Goal: Task Accomplishment & Management: Use online tool/utility

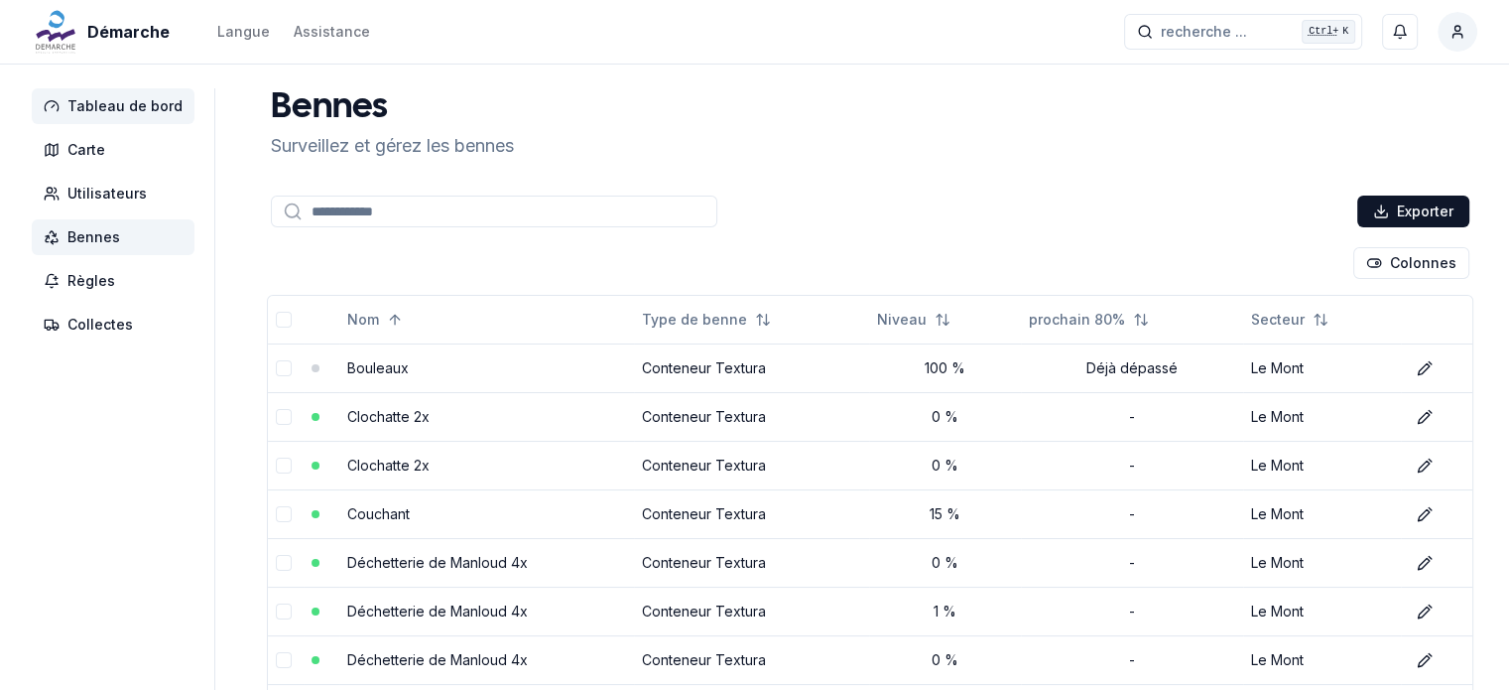
click at [107, 104] on span "Tableau de bord" at bounding box center [124, 106] width 115 height 20
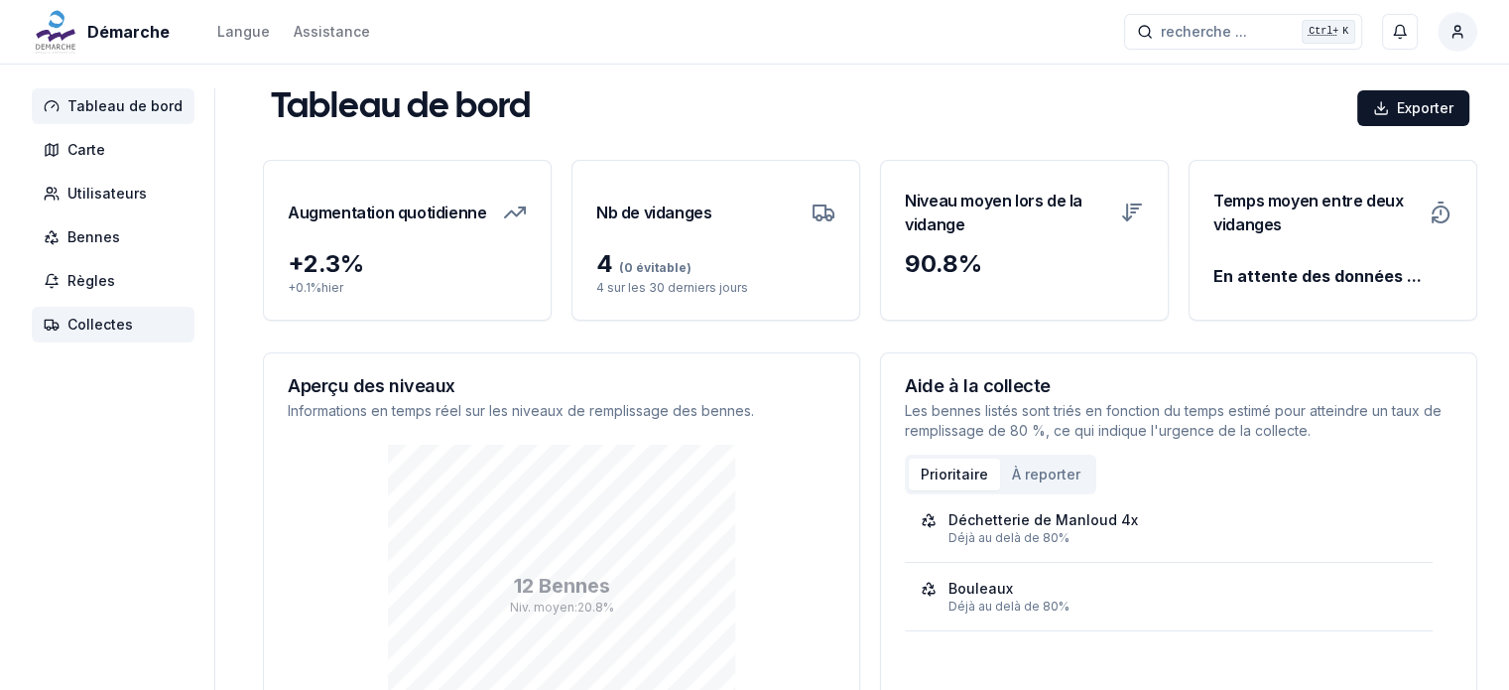
click at [87, 326] on span "Collectes" at bounding box center [99, 325] width 65 height 20
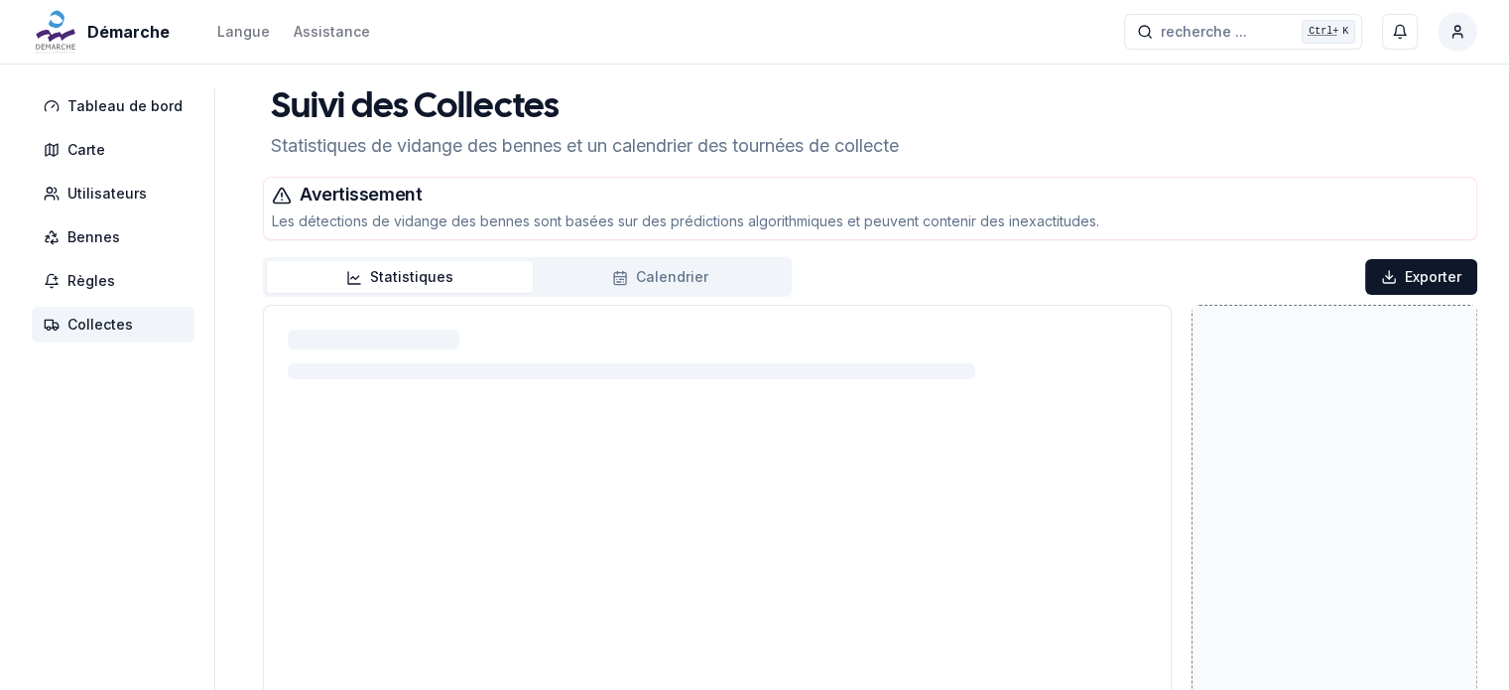
click at [418, 273] on button "Statistiques" at bounding box center [400, 277] width 266 height 32
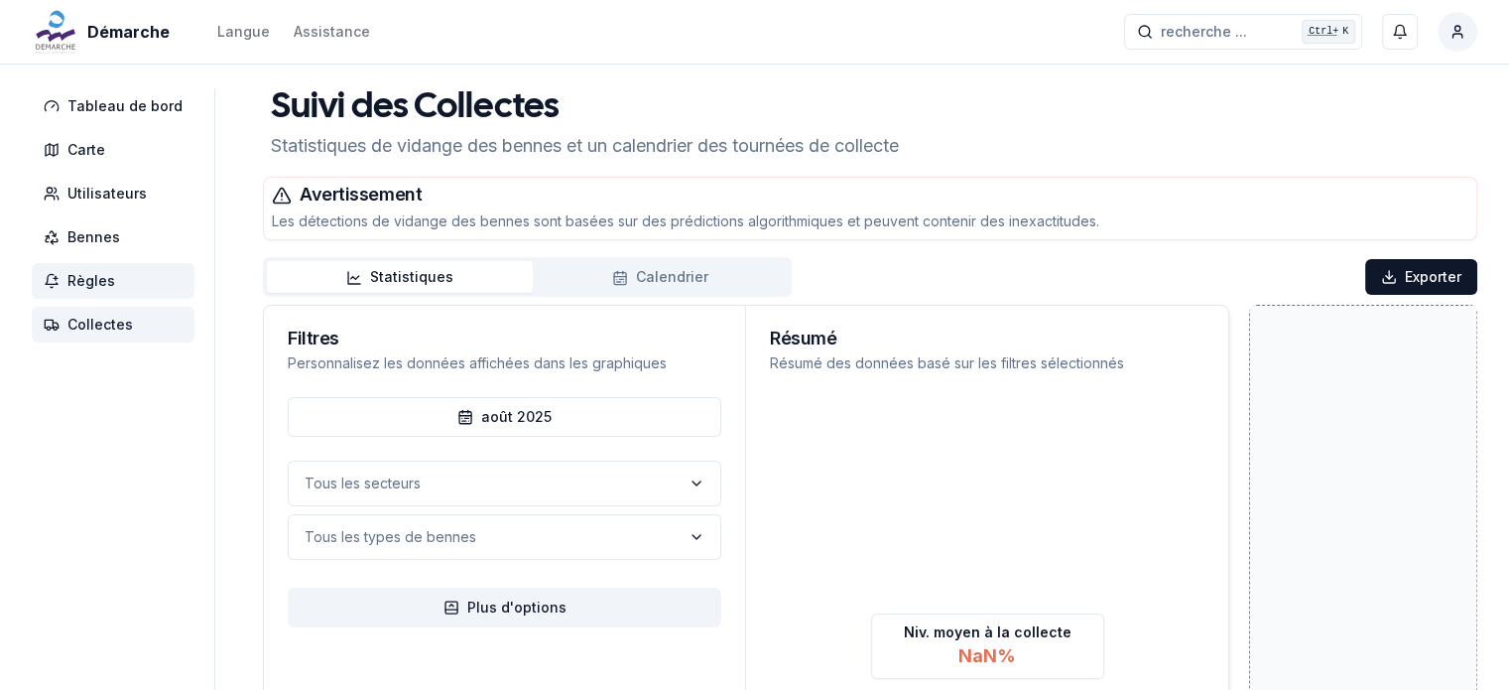
click at [128, 281] on span "Règles" at bounding box center [113, 281] width 163 height 36
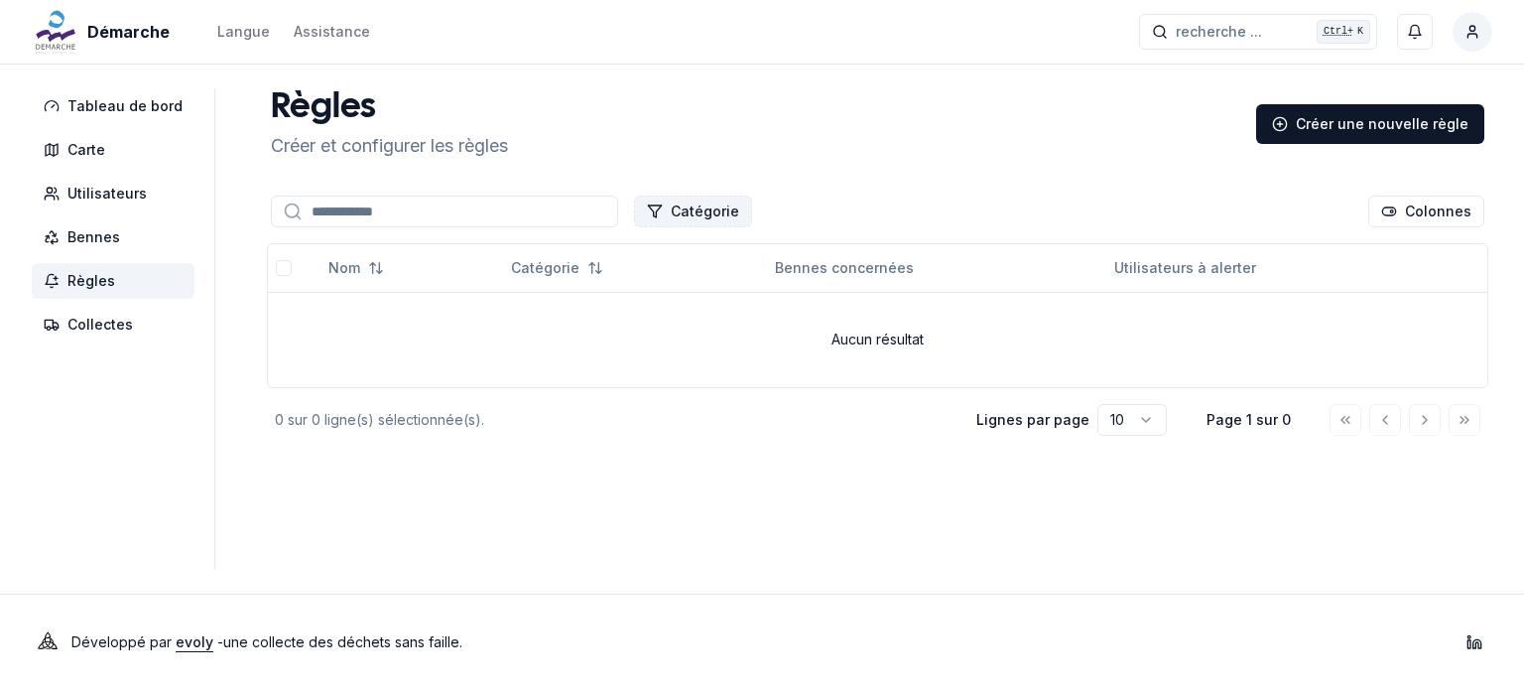
click at [695, 212] on button "Catégorie" at bounding box center [693, 212] width 118 height 32
click at [556, 120] on div "Règles Créer et configurer les règles Créer une nouvelle règle" at bounding box center [878, 123] width 1230 height 71
click at [1334, 114] on div "Créer une nouvelle règle" at bounding box center [1370, 124] width 228 height 40
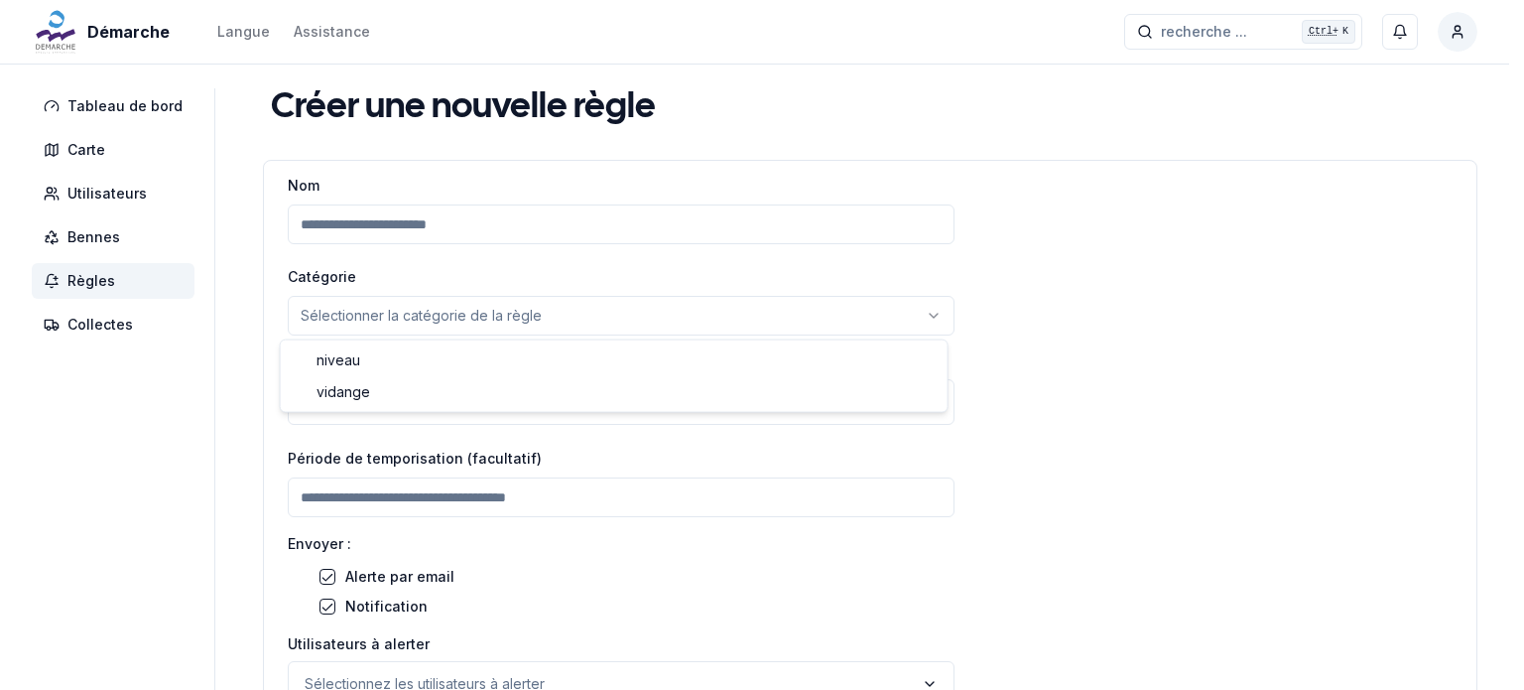
click at [500, 319] on html "Démarche Langue Assistance recherche ... recherche ... Ctrl+ K [PERSON_NAME] Ta…" at bounding box center [762, 463] width 1524 height 927
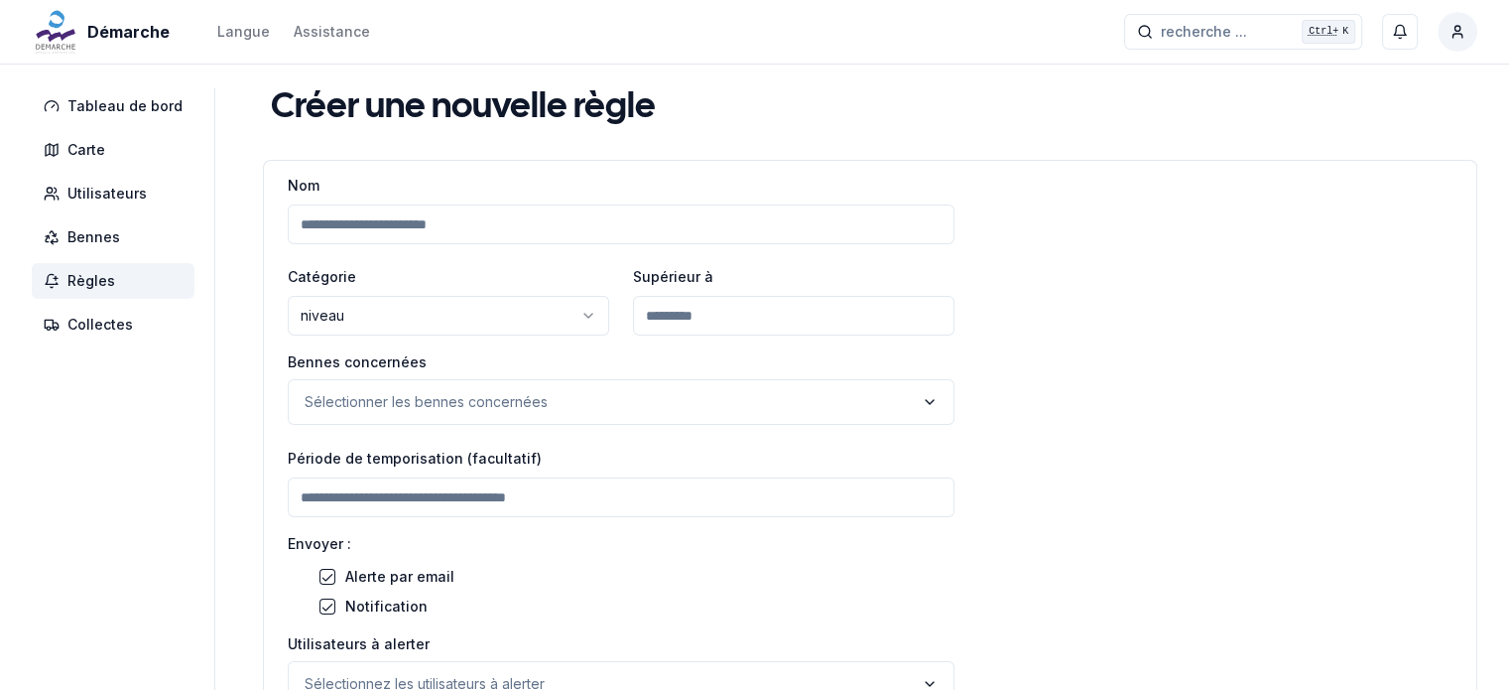
click at [660, 319] on input "number" at bounding box center [794, 316] width 322 height 40
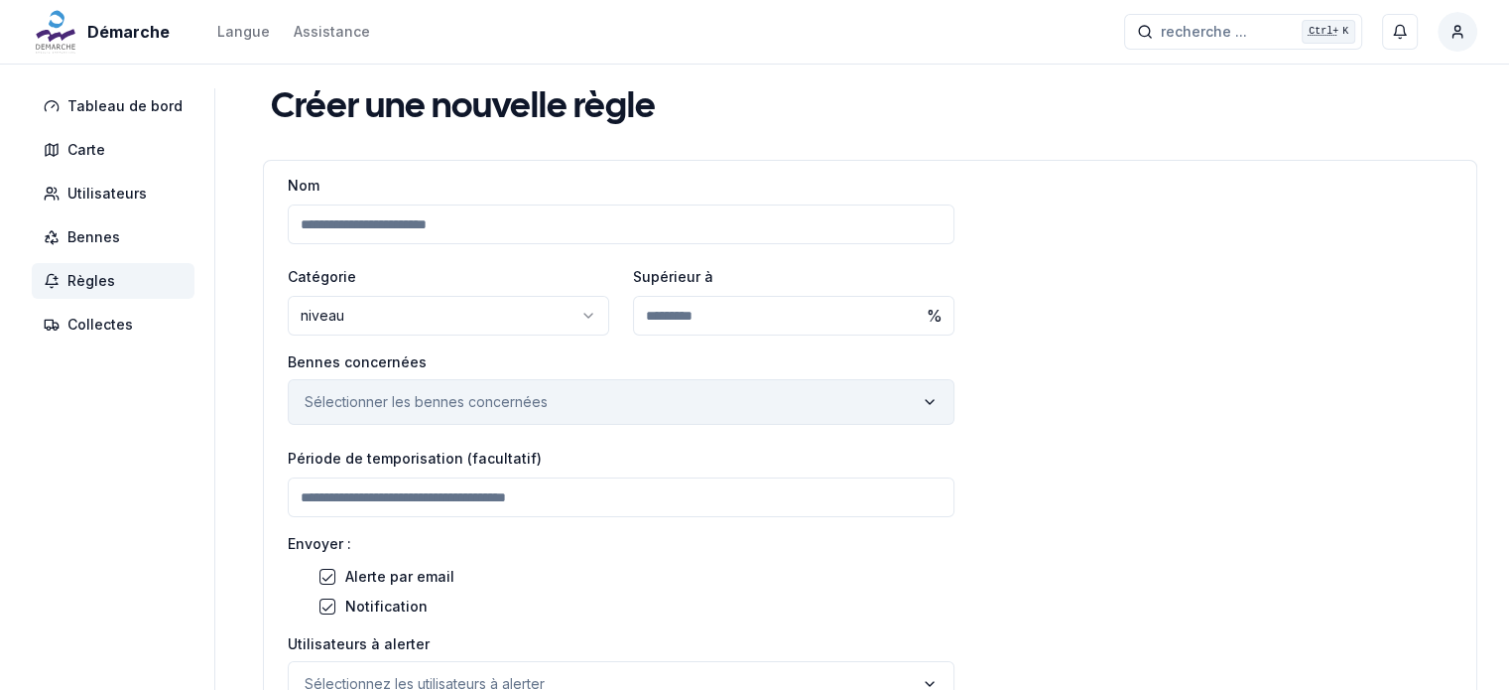
type input "**"
click at [547, 392] on button "Sélectionner les bennes concernées" at bounding box center [621, 402] width 667 height 46
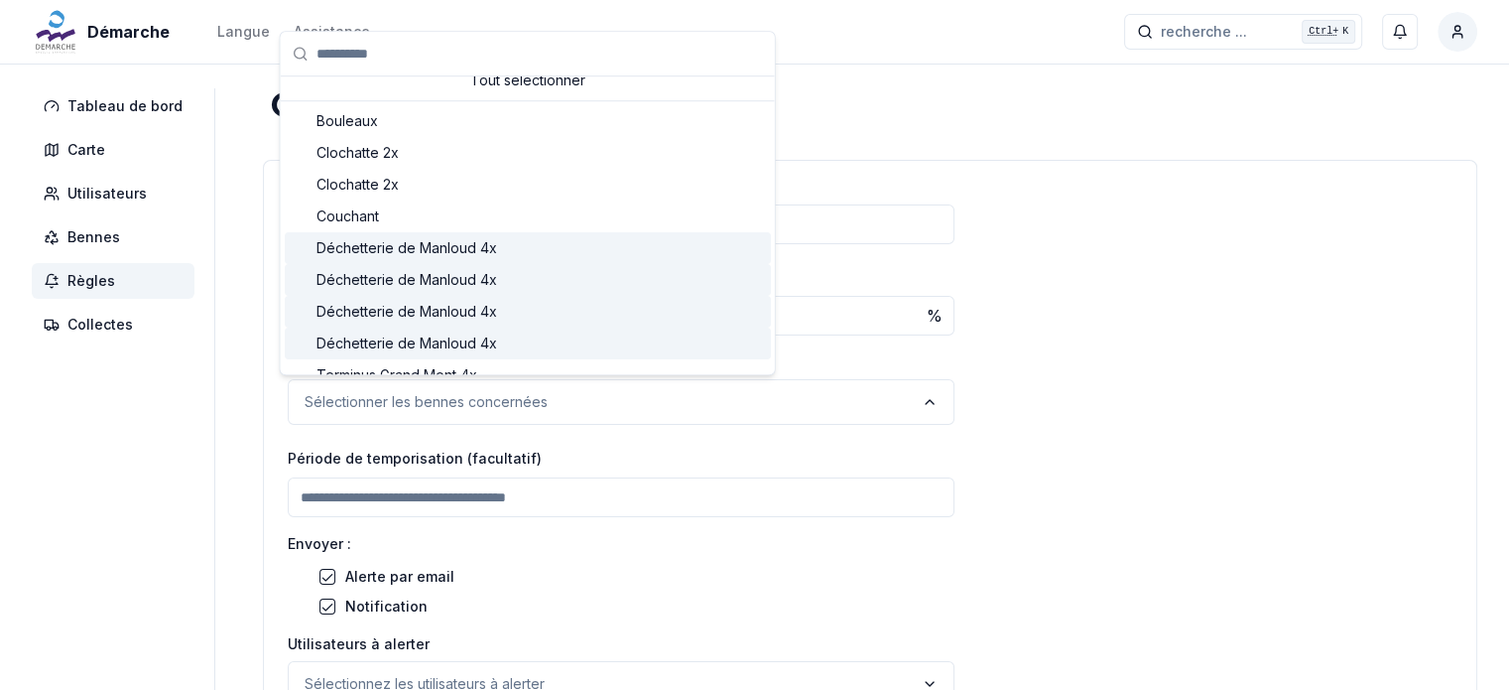
scroll to position [18, 0]
click at [508, 244] on div "Déchetterie de Manloud 4x" at bounding box center [528, 246] width 486 height 32
click at [1091, 414] on div "Nom Catégorie niveau ****** ******* Supérieur à ** % Bennes concernées Déchette…" at bounding box center [870, 490] width 1213 height 635
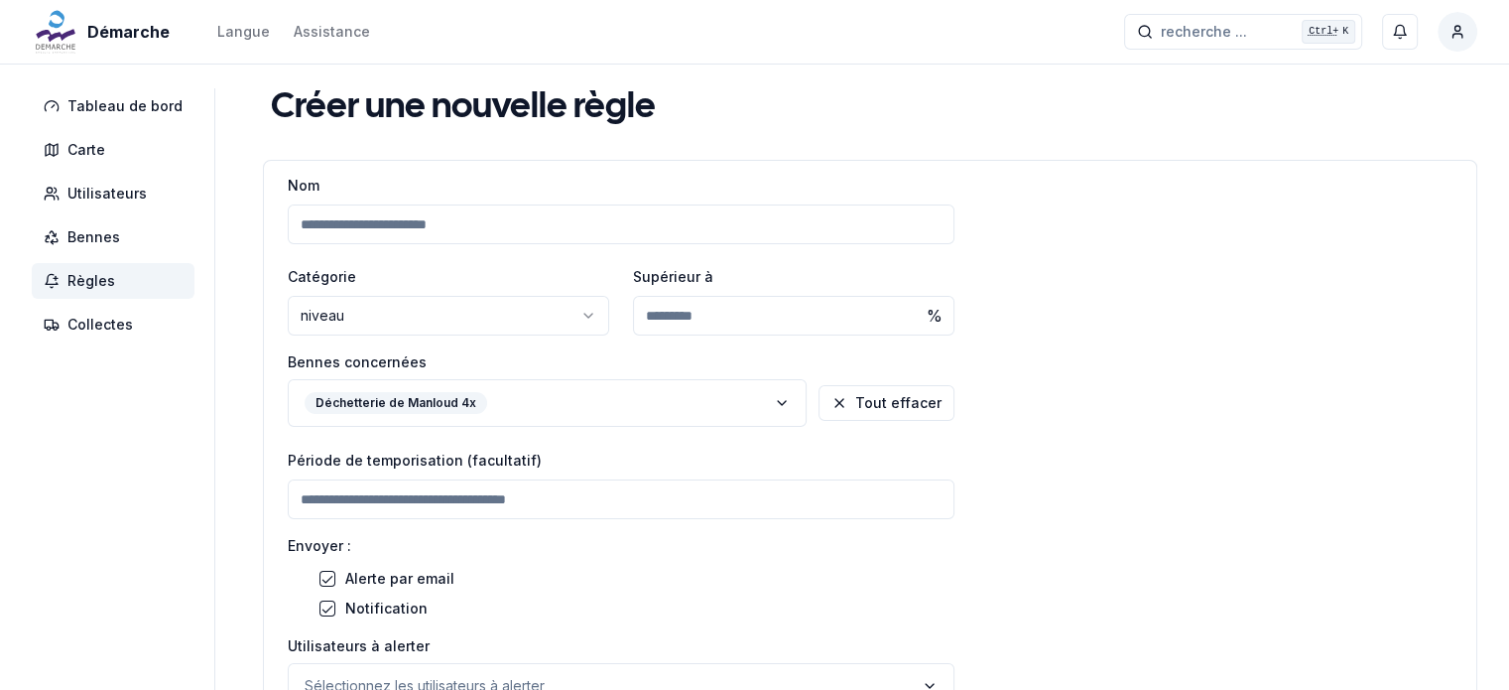
scroll to position [35, 0]
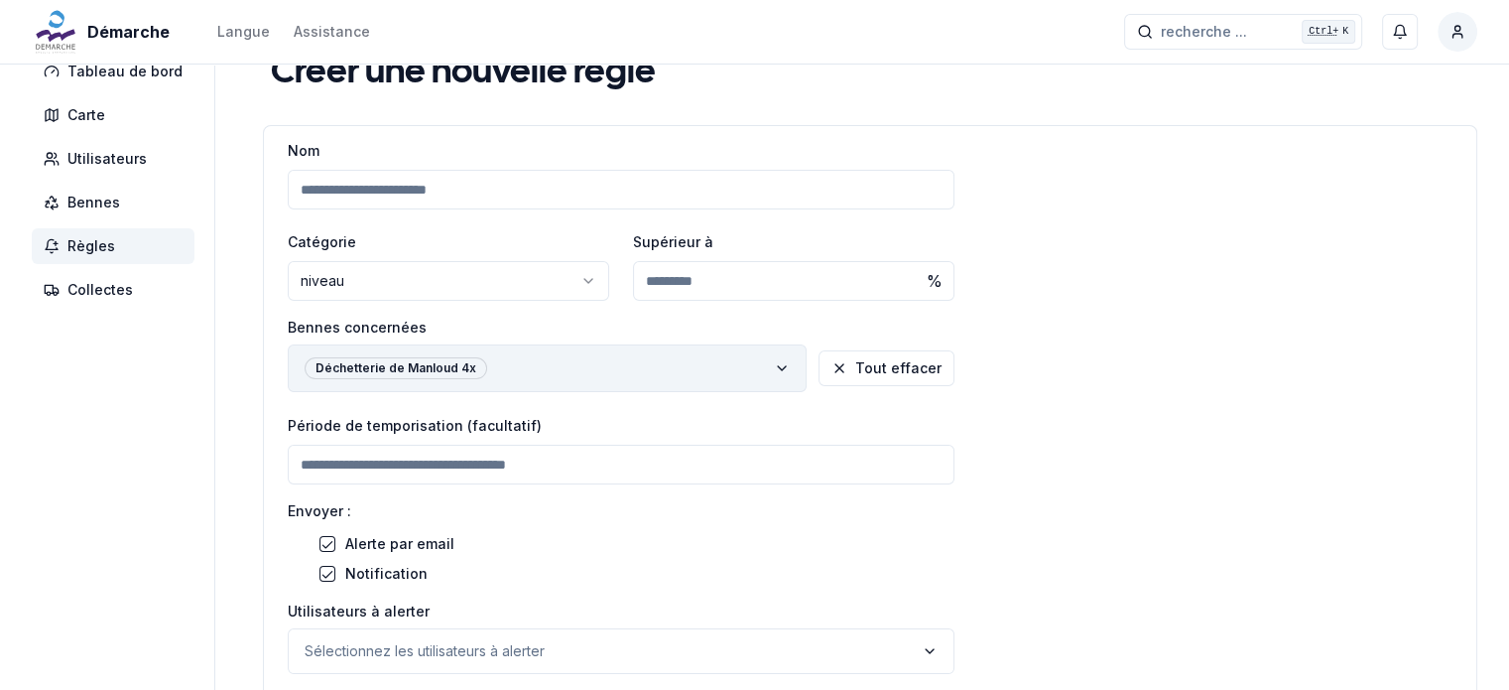
click at [758, 376] on button "Déchetterie de Manloud 4x" at bounding box center [547, 368] width 519 height 48
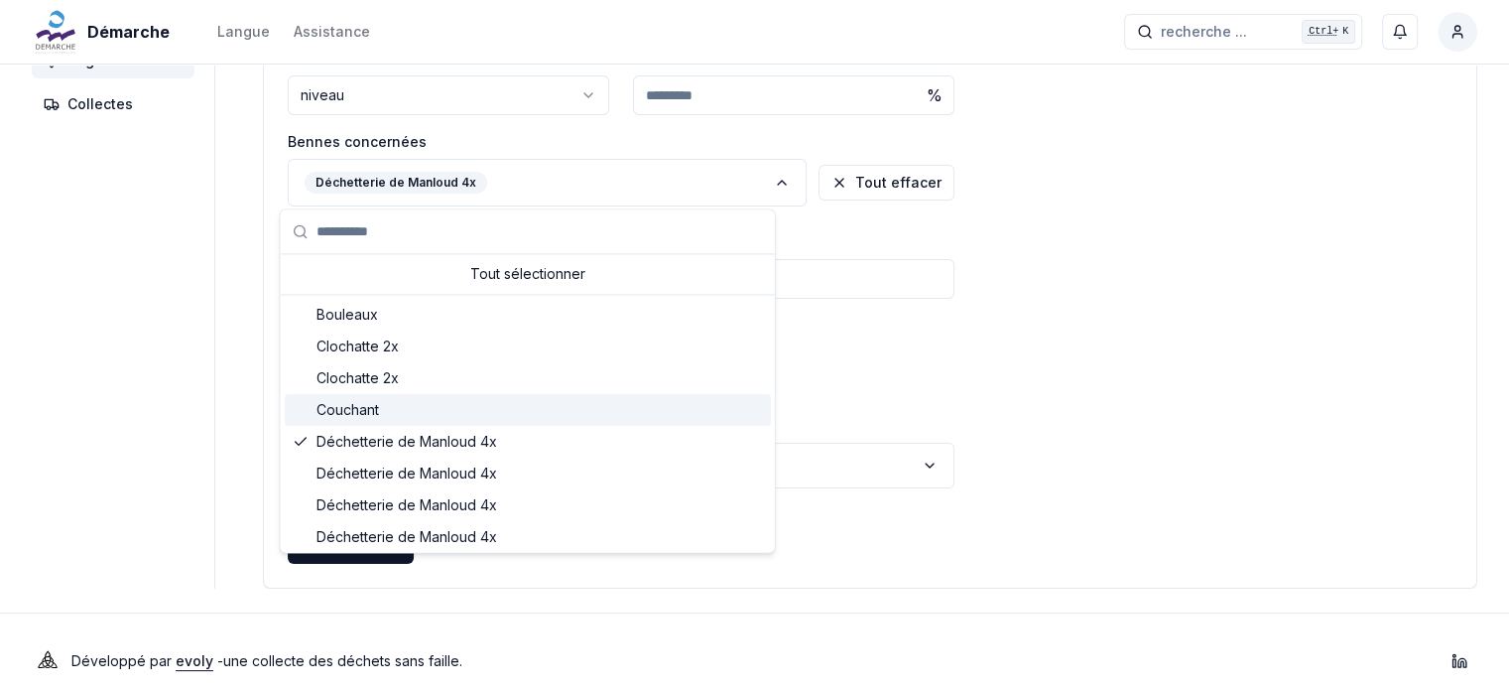
scroll to position [131, 0]
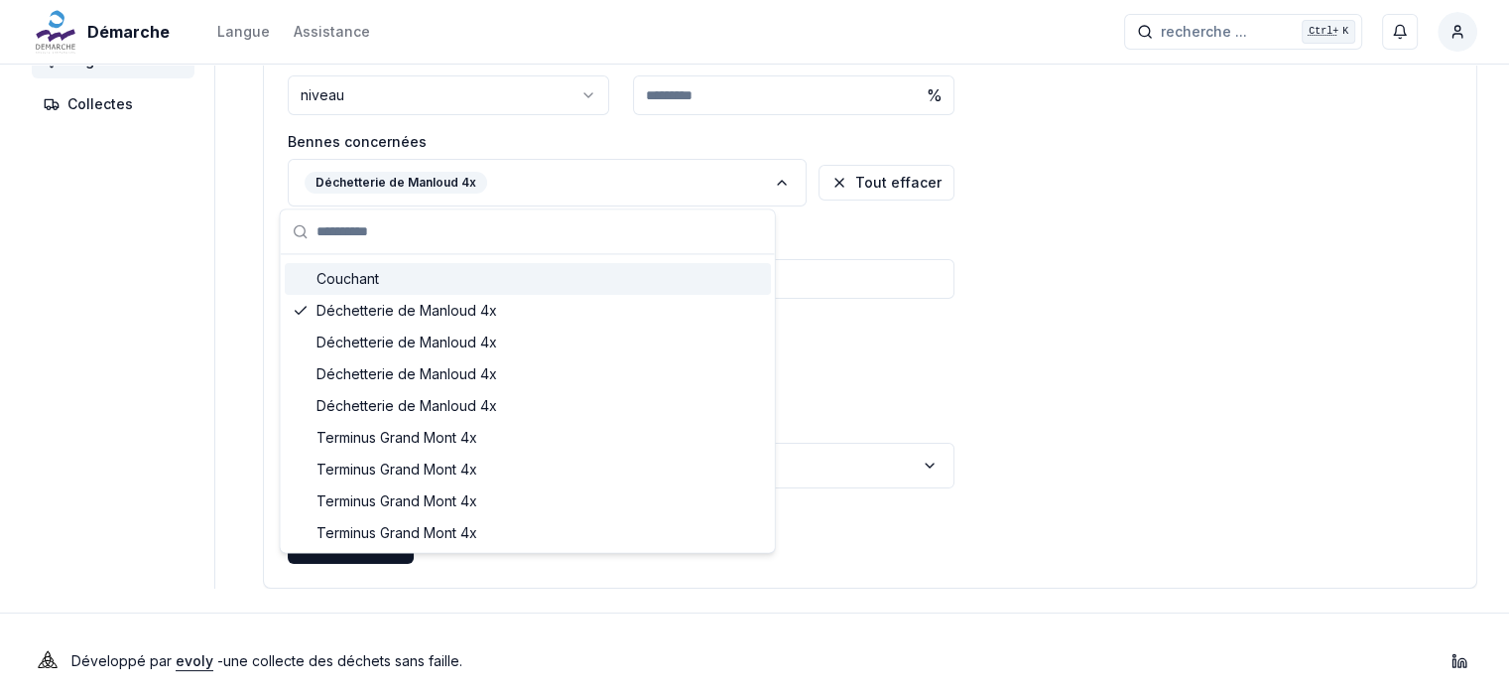
drag, startPoint x: 560, startPoint y: 204, endPoint x: 435, endPoint y: 436, distance: 262.9
click at [435, 436] on span "Terminus Grand Mont 4x" at bounding box center [397, 438] width 161 height 20
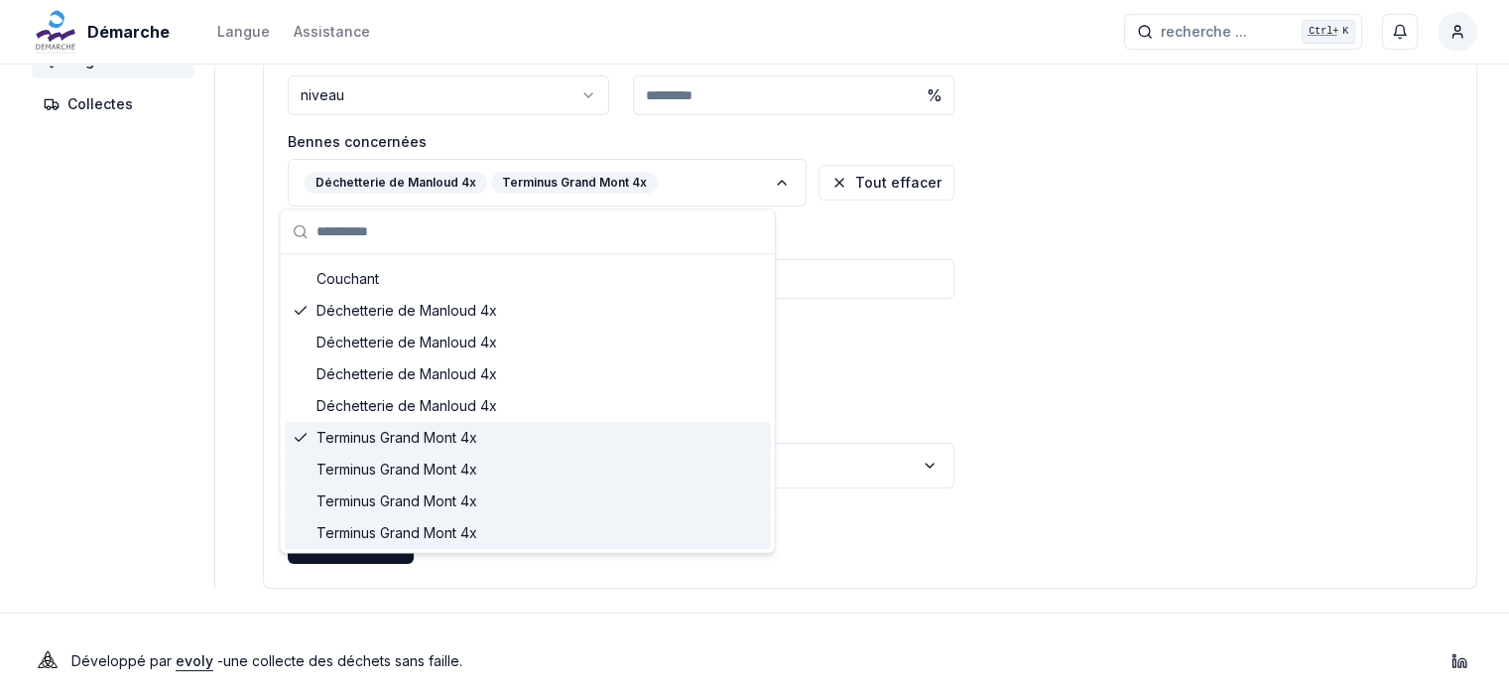
click at [435, 436] on span "Terminus Grand Mont 4x" at bounding box center [397, 438] width 161 height 20
click at [461, 446] on span "Terminus Grand Mont 4x" at bounding box center [397, 438] width 161 height 20
click at [960, 374] on div "Nom Catégorie niveau ****** ******* Supérieur à ** % Bennes concernées Déchette…" at bounding box center [870, 269] width 1213 height 635
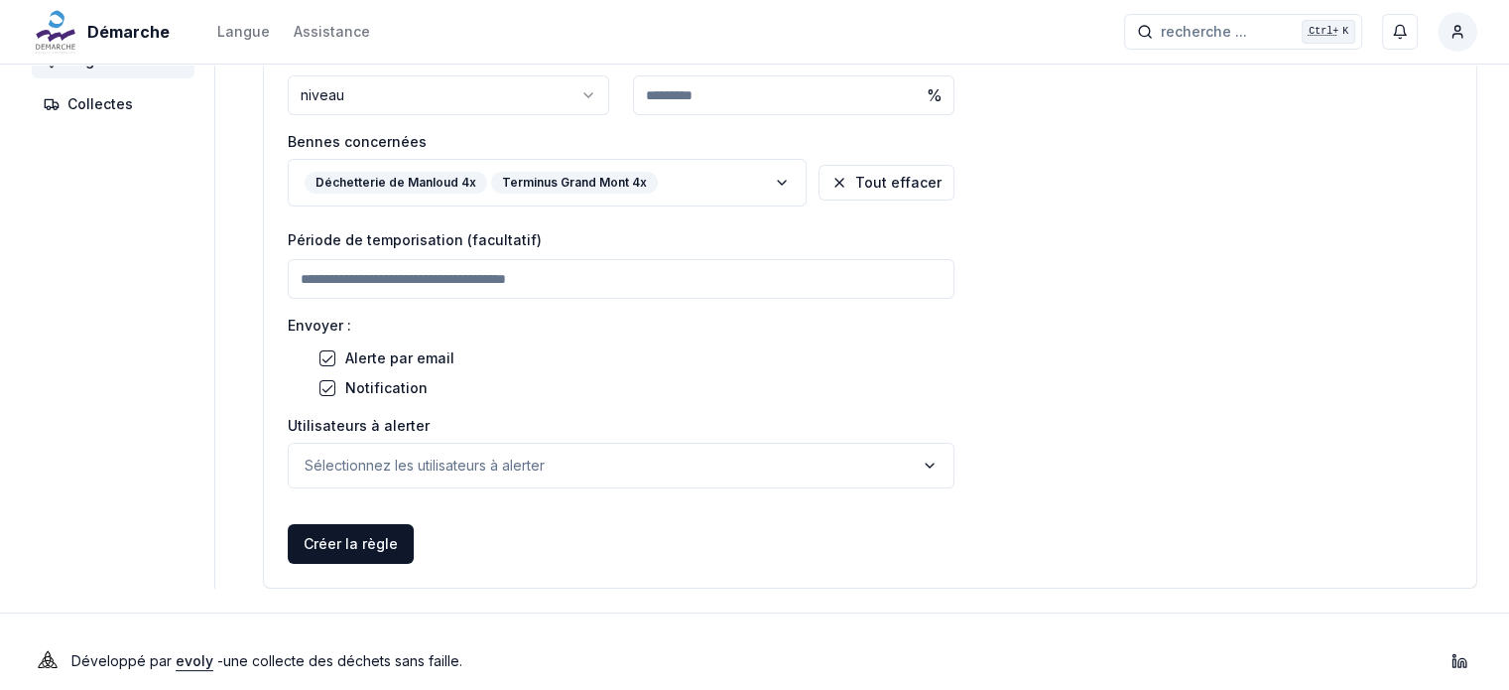
click at [572, 281] on input "number" at bounding box center [621, 279] width 667 height 40
click at [766, 358] on div "Alerte par email" at bounding box center [637, 358] width 635 height 22
click at [366, 381] on label "Notification" at bounding box center [386, 392] width 82 height 22
click at [335, 381] on button "Notification" at bounding box center [328, 388] width 16 height 16
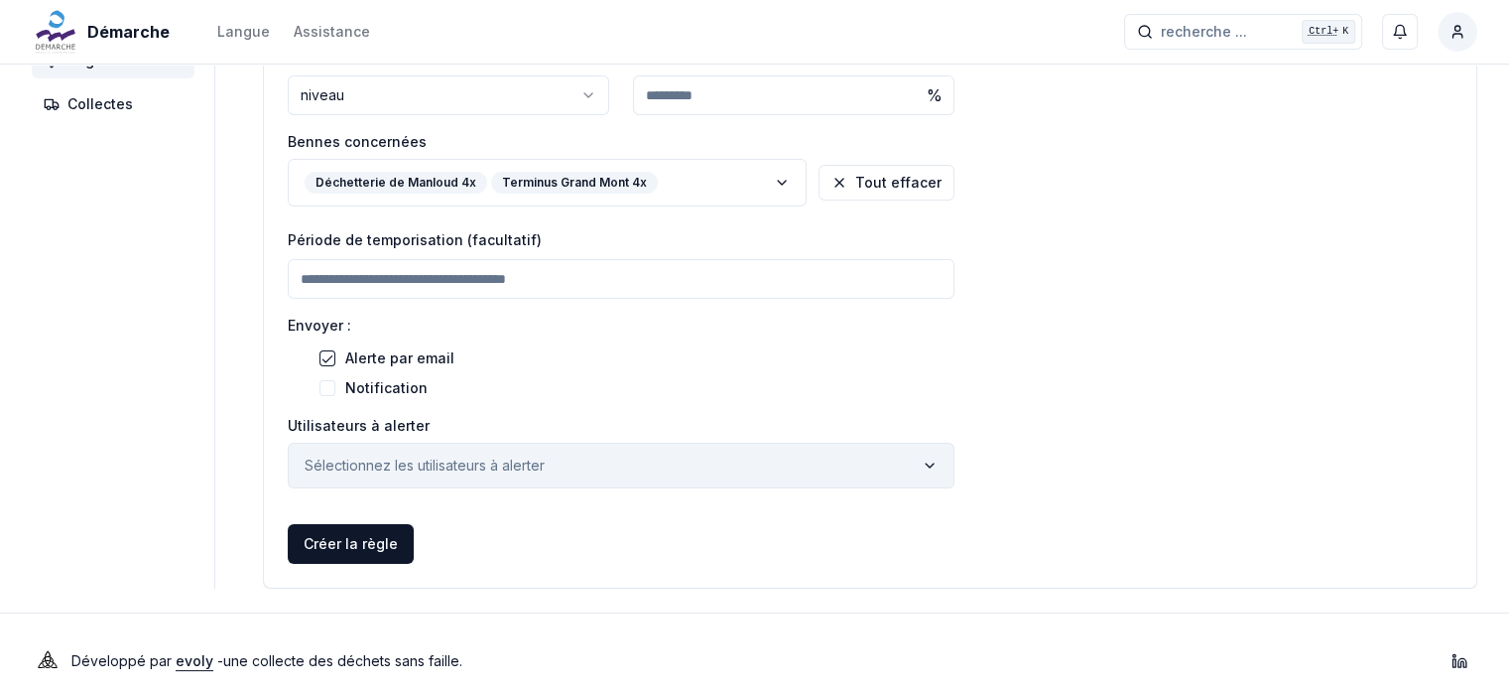
click at [388, 471] on p "Sélectionnez les utilisateurs à alerter" at bounding box center [425, 466] width 240 height 20
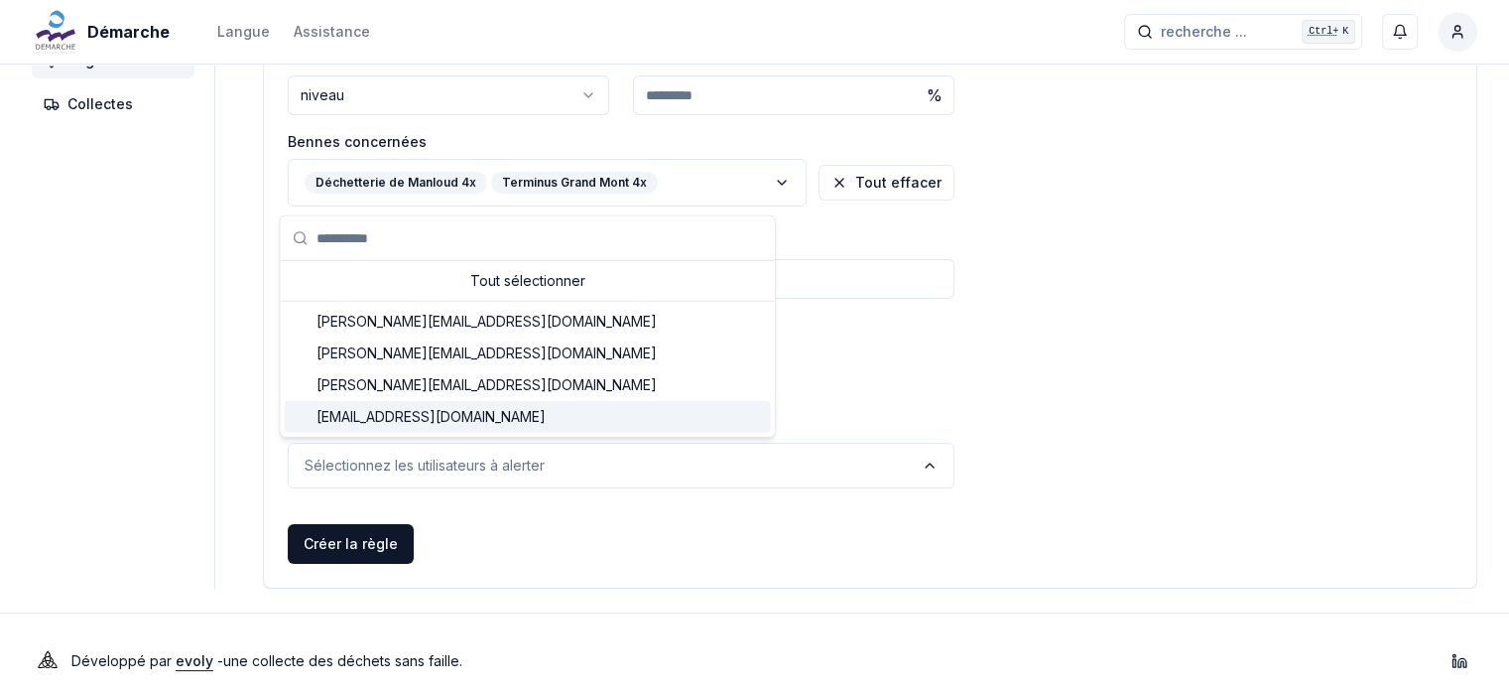
scroll to position [237, 0]
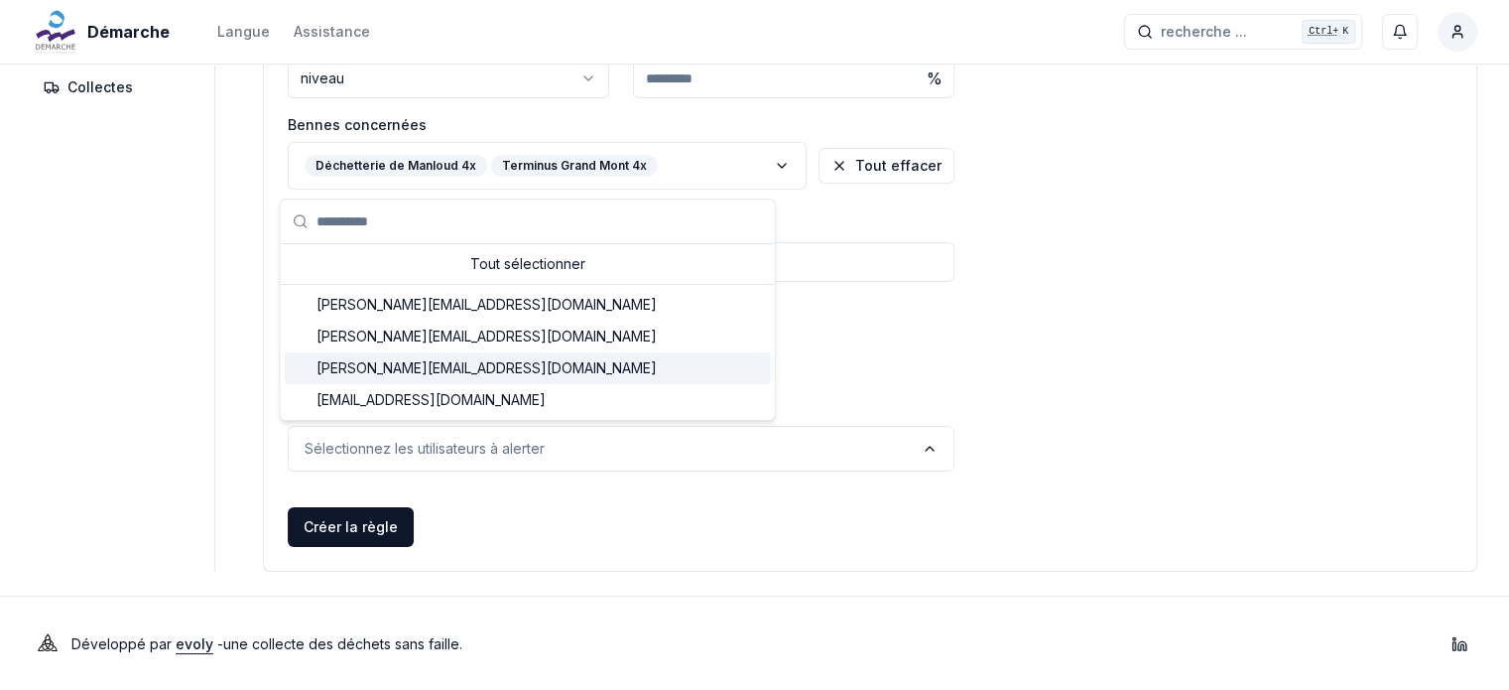
click at [441, 361] on span "[PERSON_NAME][EMAIL_ADDRESS][DOMAIN_NAME]" at bounding box center [487, 368] width 340 height 20
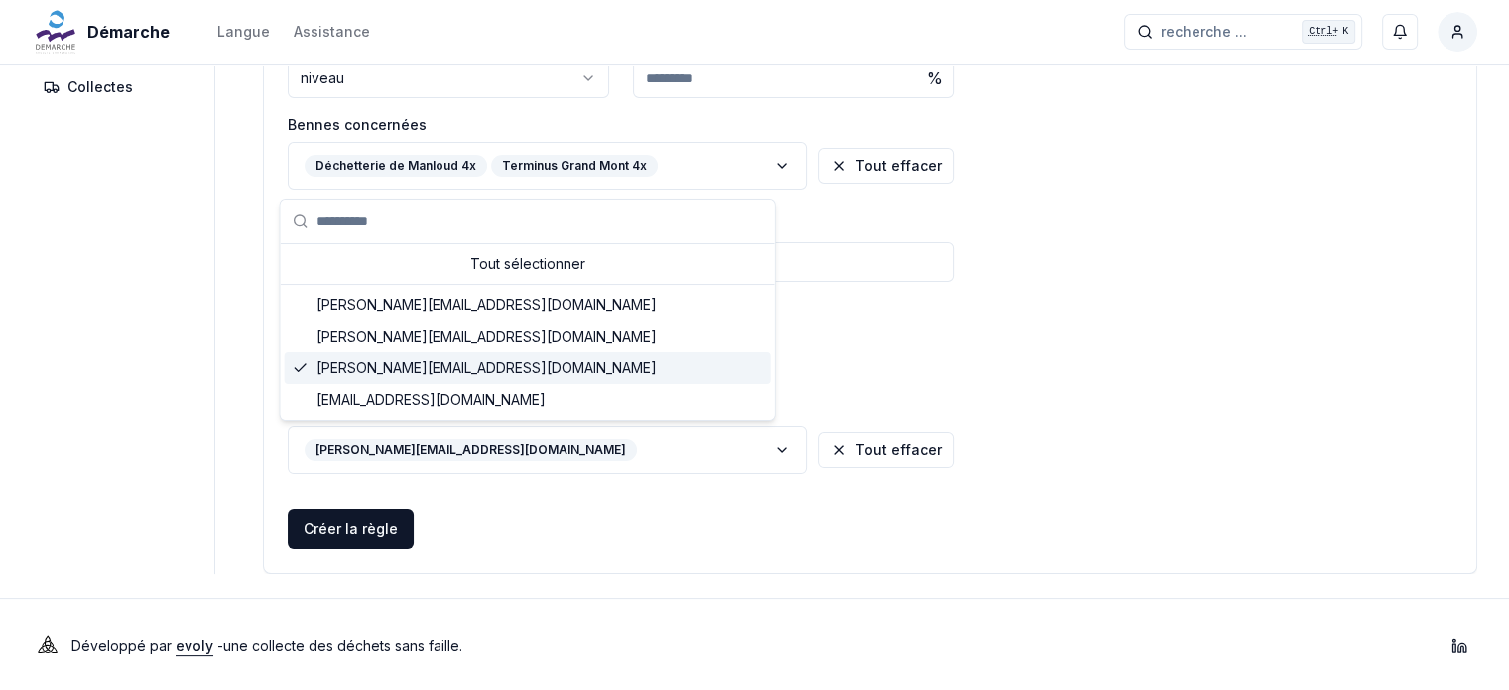
click at [934, 338] on div "Alerte par email" at bounding box center [637, 341] width 635 height 22
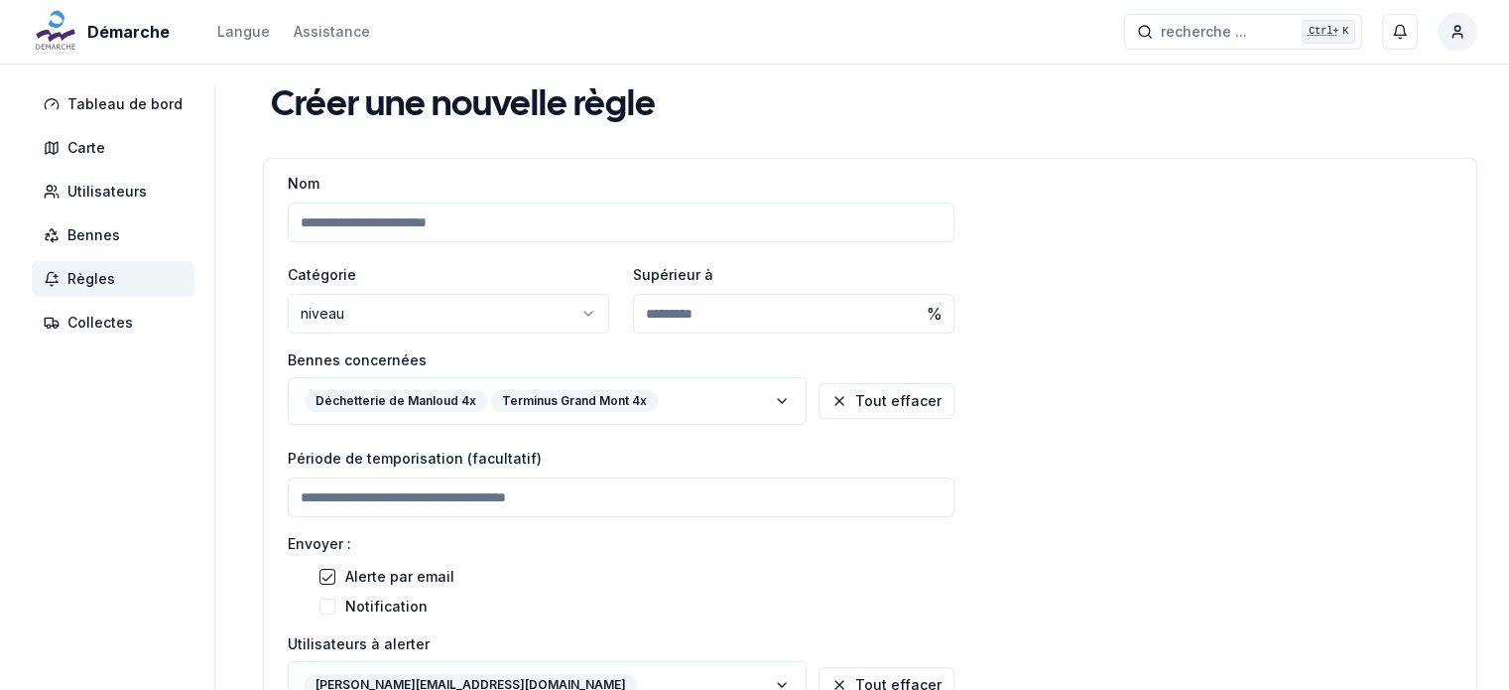
scroll to position [3, 0]
click at [115, 187] on span "Utilisateurs" at bounding box center [106, 191] width 79 height 20
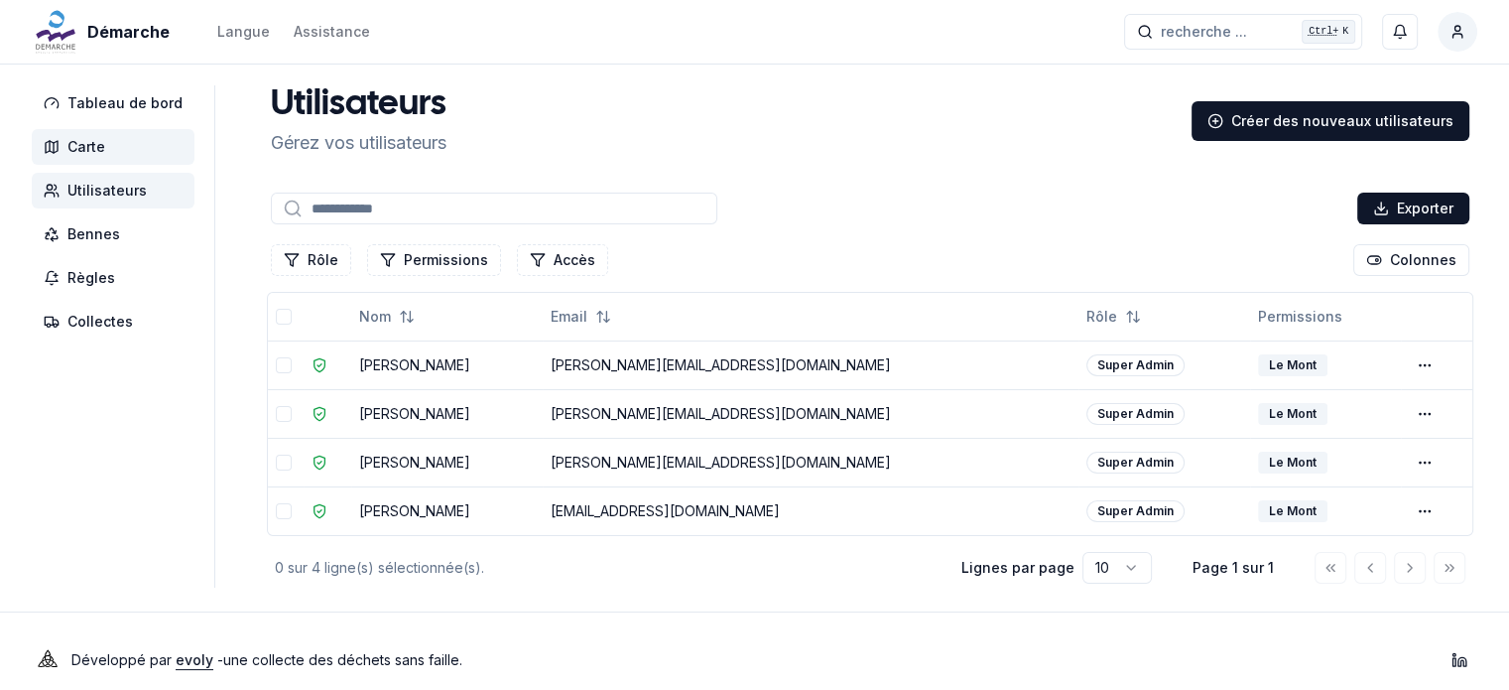
click at [108, 138] on span "Carte" at bounding box center [113, 147] width 163 height 36
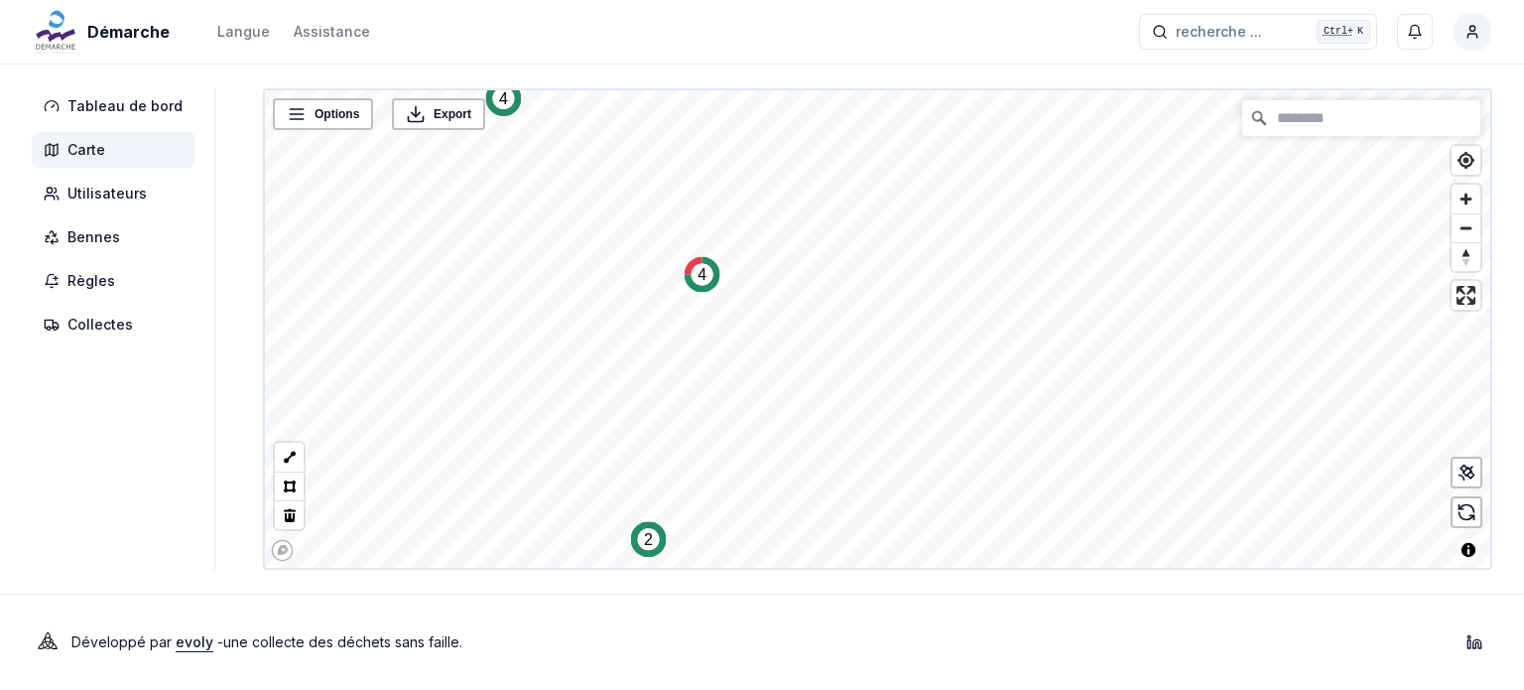
click at [822, 86] on div "Démarche Langue Assistance recherche ... recherche ... Ctrl+ K [PERSON_NAME] Ta…" at bounding box center [762, 345] width 1524 height 690
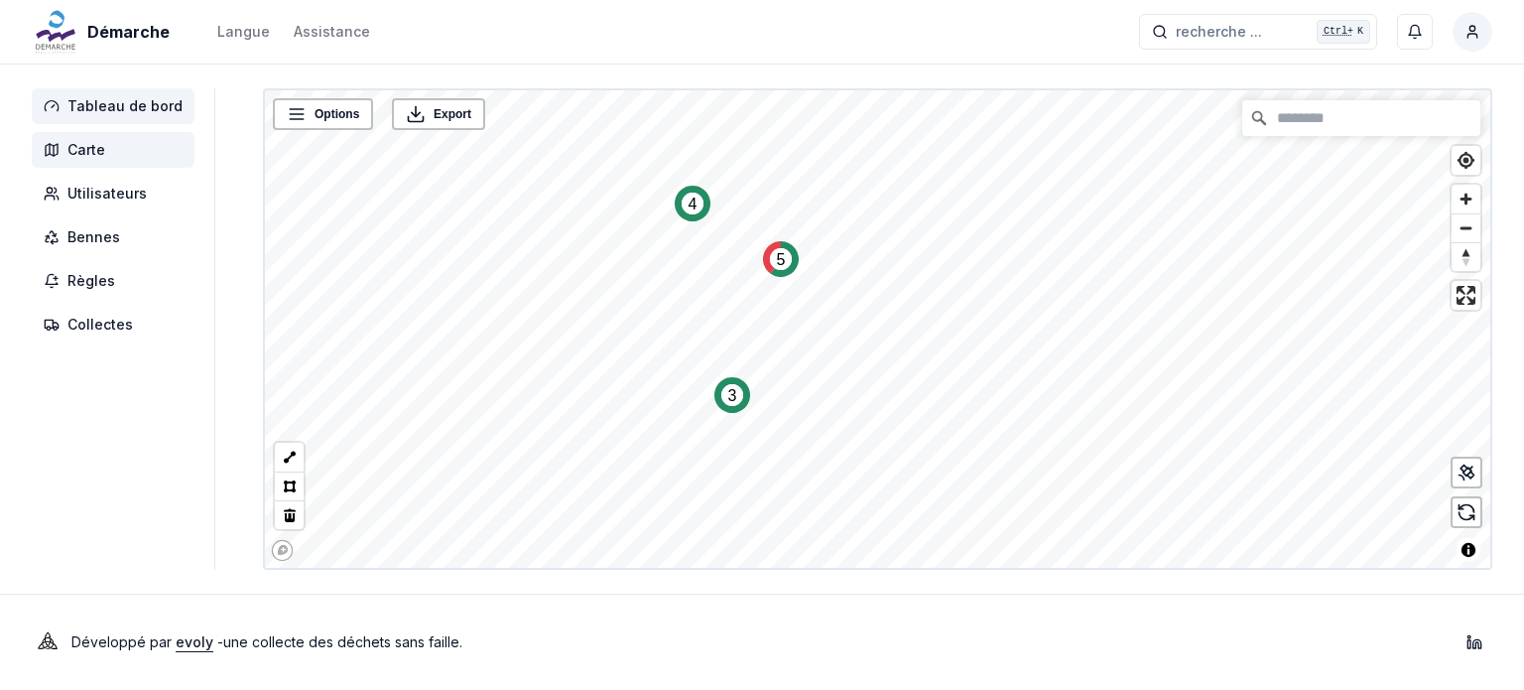
click at [95, 93] on span "Tableau de bord" at bounding box center [113, 106] width 163 height 36
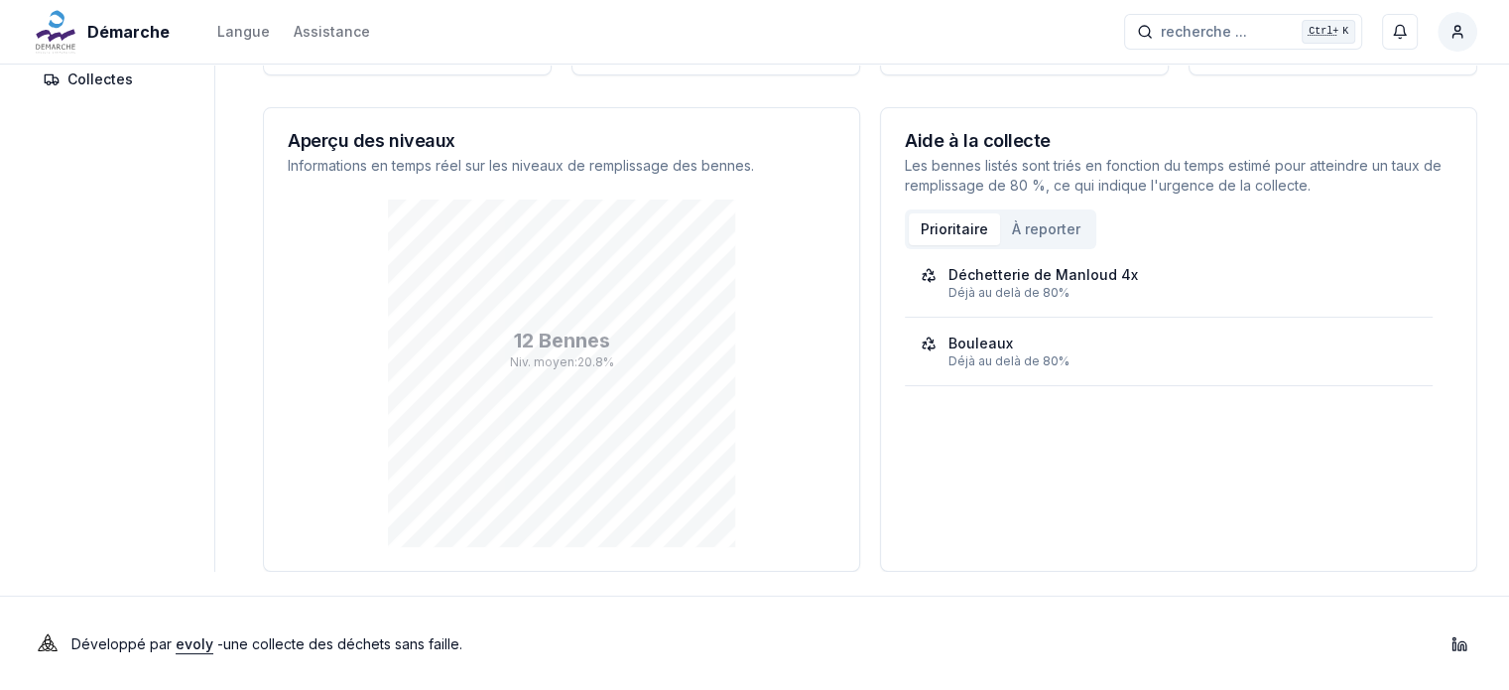
scroll to position [246, 0]
click at [1043, 229] on button "À reporter" at bounding box center [1046, 228] width 92 height 32
click at [933, 227] on button "Prioritaire" at bounding box center [954, 228] width 91 height 32
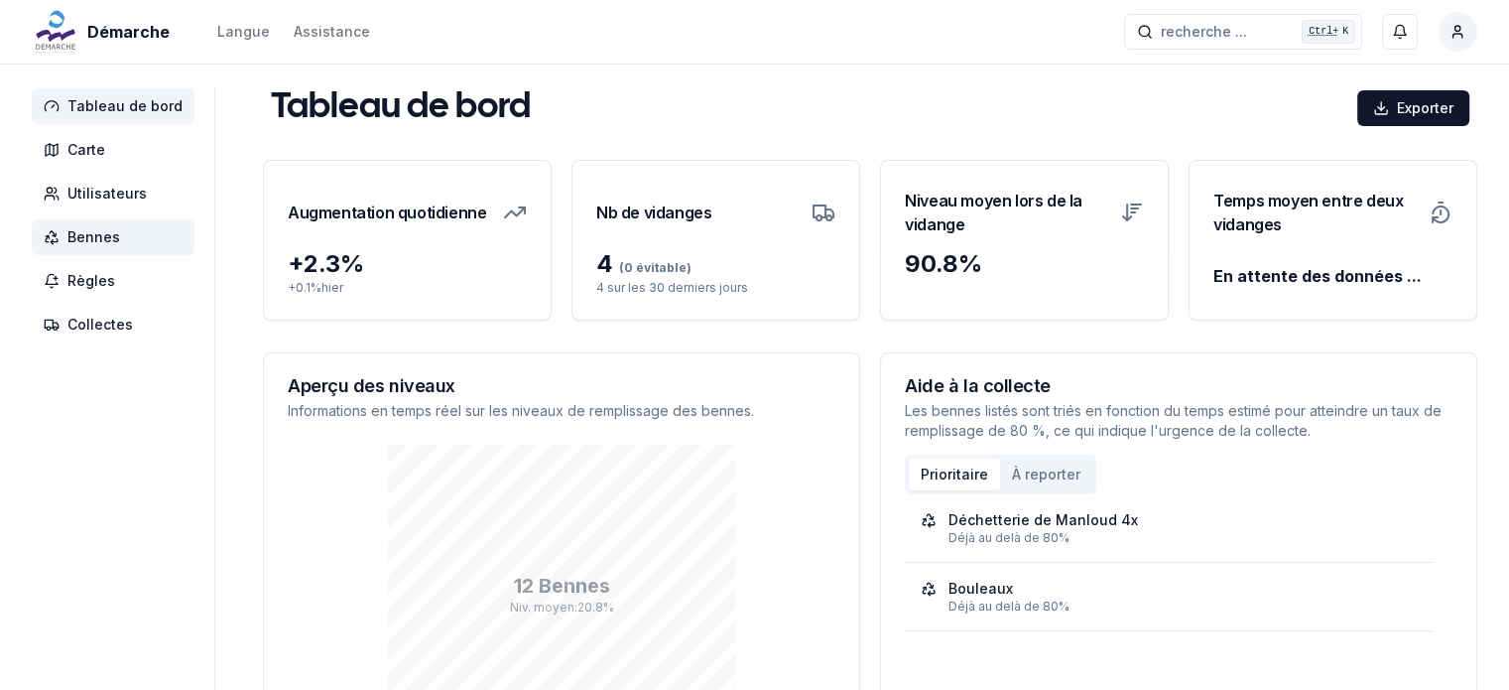
click at [121, 237] on span "Bennes" at bounding box center [113, 237] width 163 height 36
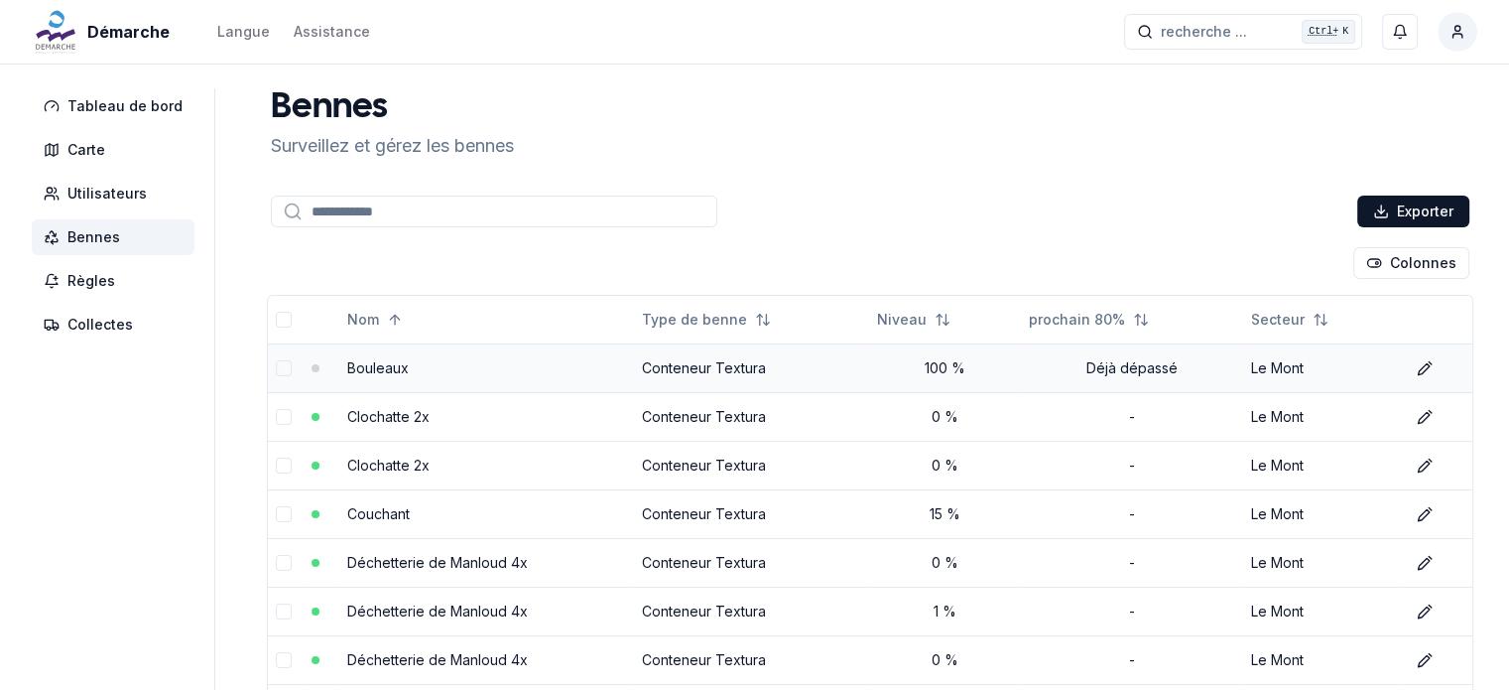
click at [359, 364] on link "Bouleaux" at bounding box center [378, 367] width 62 height 17
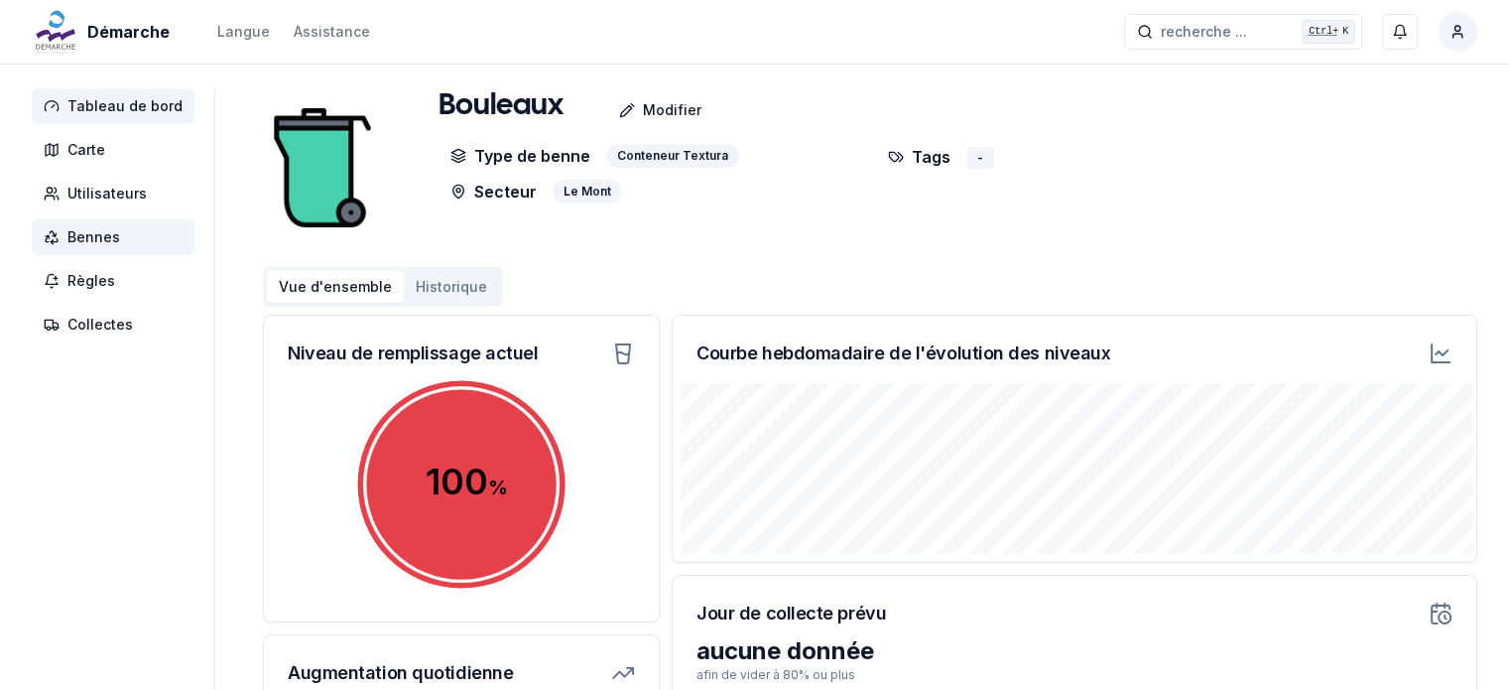
click at [139, 99] on span "Tableau de bord" at bounding box center [124, 106] width 115 height 20
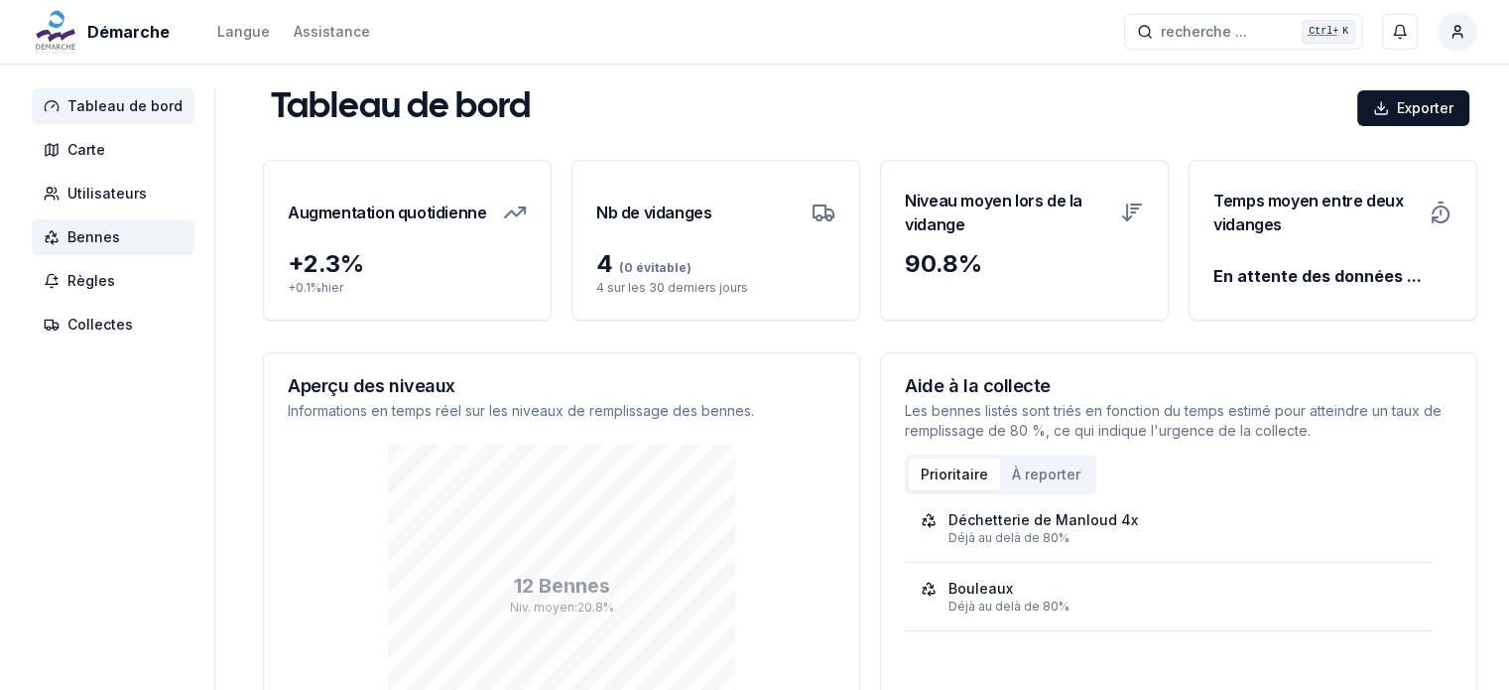
click at [103, 246] on span "Bennes" at bounding box center [93, 237] width 53 height 20
